Goal: Find contact information: Find contact information

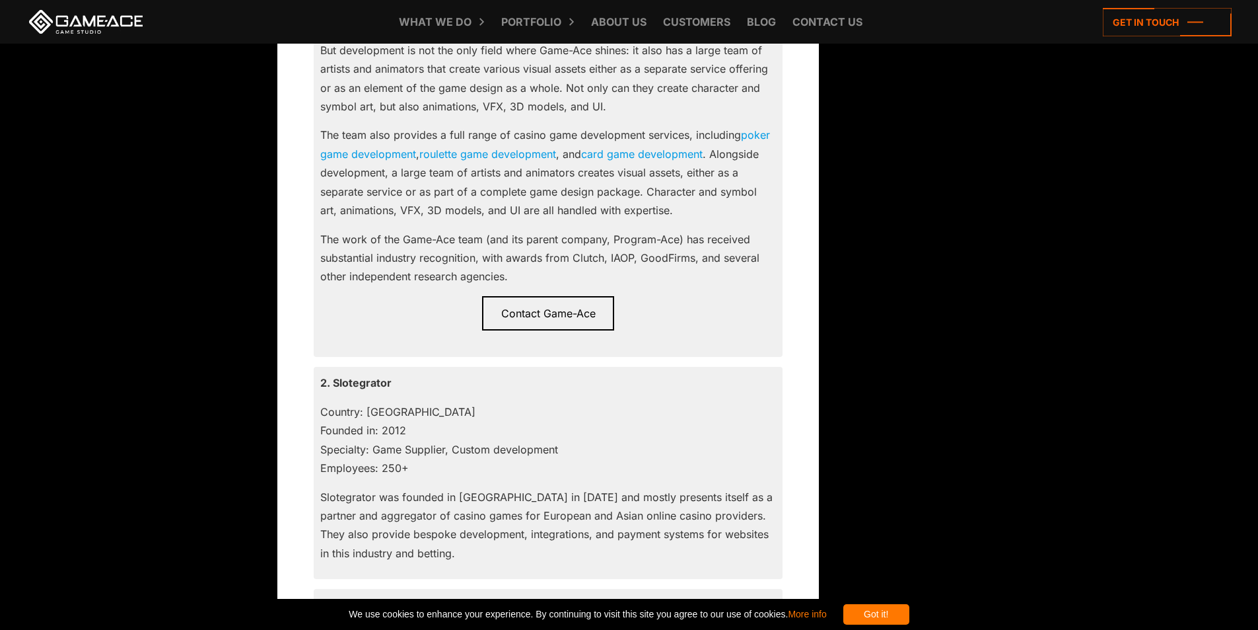
scroll to position [1189, 0]
click at [517, 308] on span "Contact Game-Ace" at bounding box center [548, 310] width 132 height 34
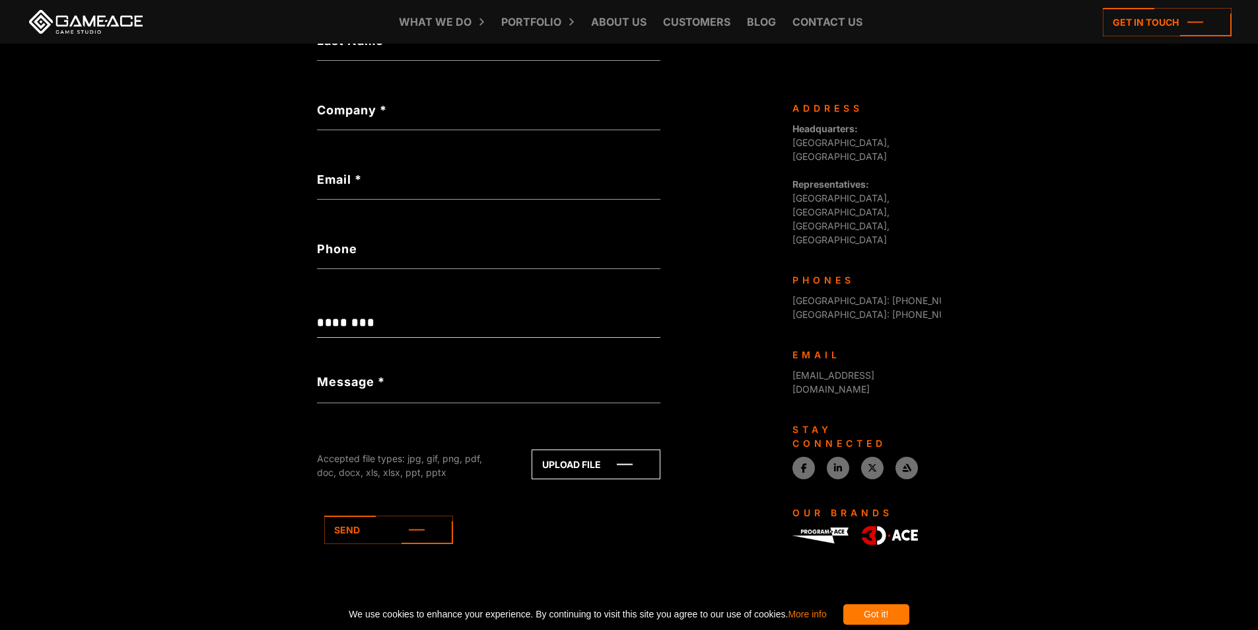
scroll to position [399, 0]
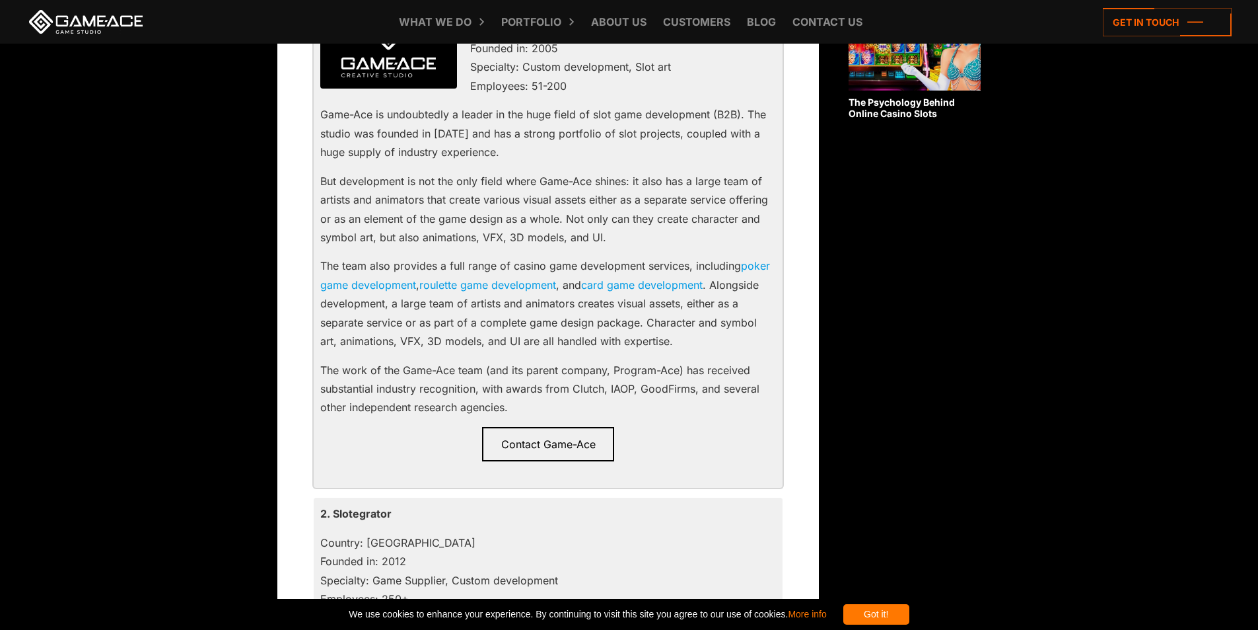
scroll to position [1321, 0]
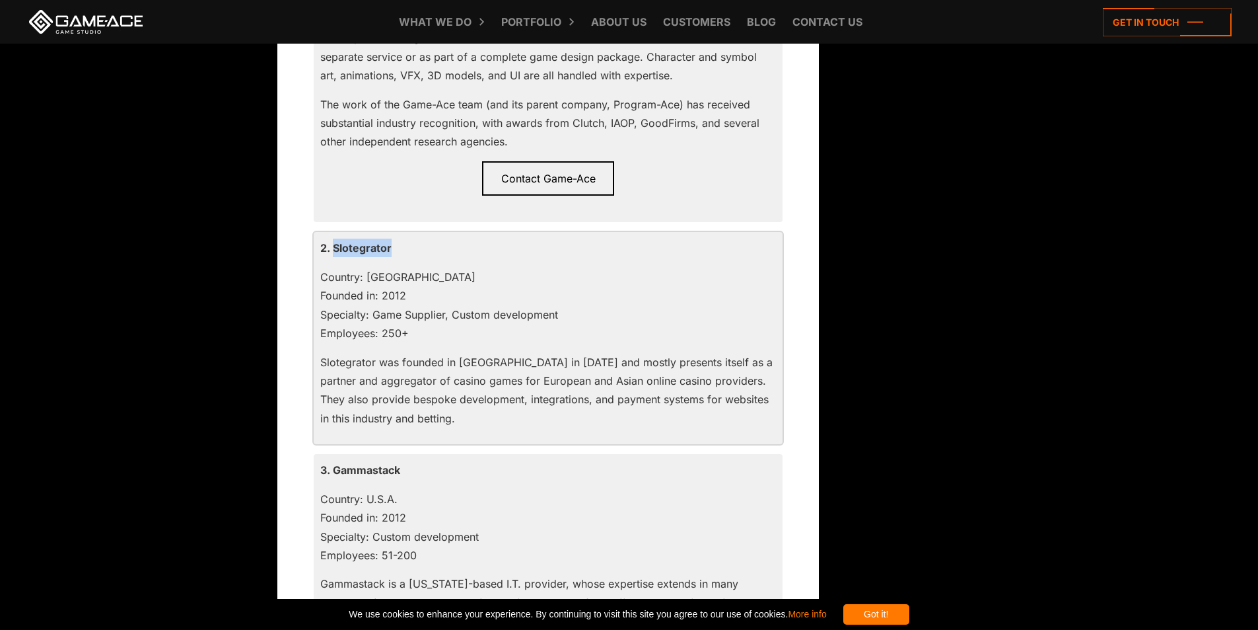
drag, startPoint x: 334, startPoint y: 248, endPoint x: 405, endPoint y: 252, distance: 71.4
click at [405, 252] on p "2. Slotegrator" at bounding box center [548, 247] width 456 height 18
copy p "Slotegrator"
